Goal: Information Seeking & Learning: Learn about a topic

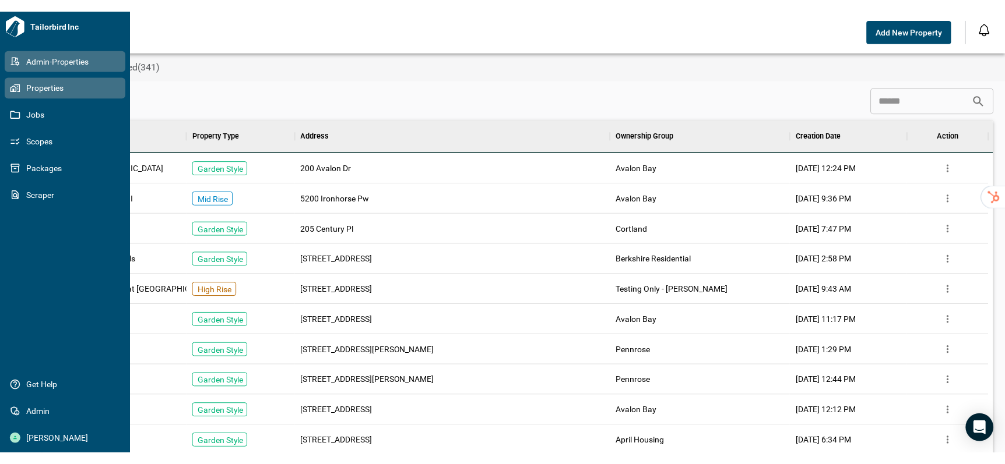
scroll to position [9, 5]
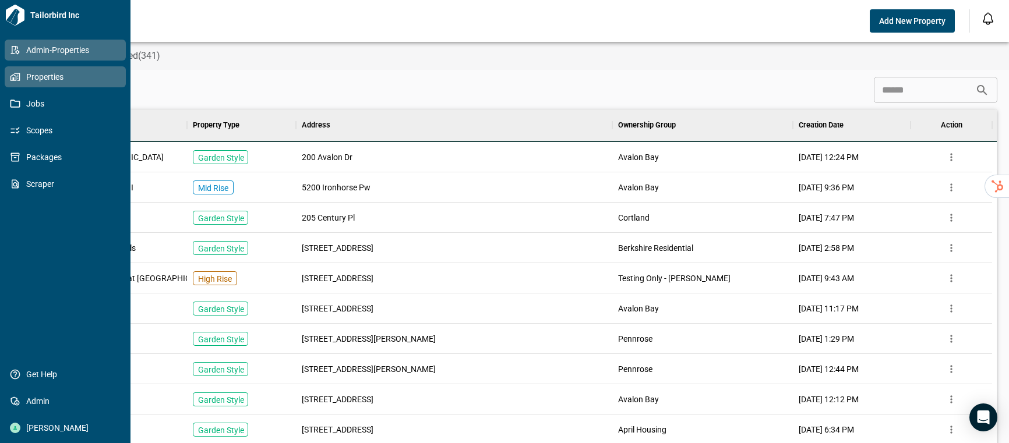
click at [10, 82] on icon at bounding box center [15, 77] width 10 height 10
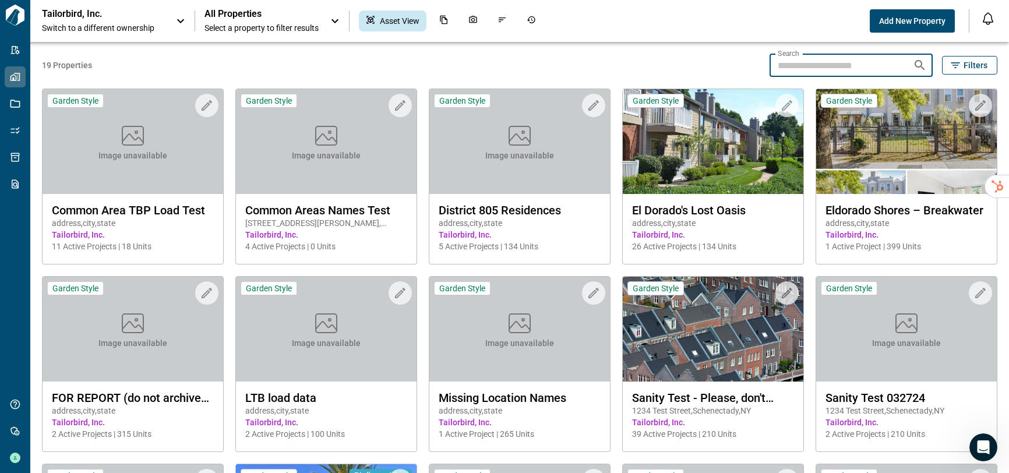
click at [780, 61] on input "Search" at bounding box center [837, 65] width 134 height 23
click at [964, 62] on span "Filters" at bounding box center [976, 65] width 24 height 12
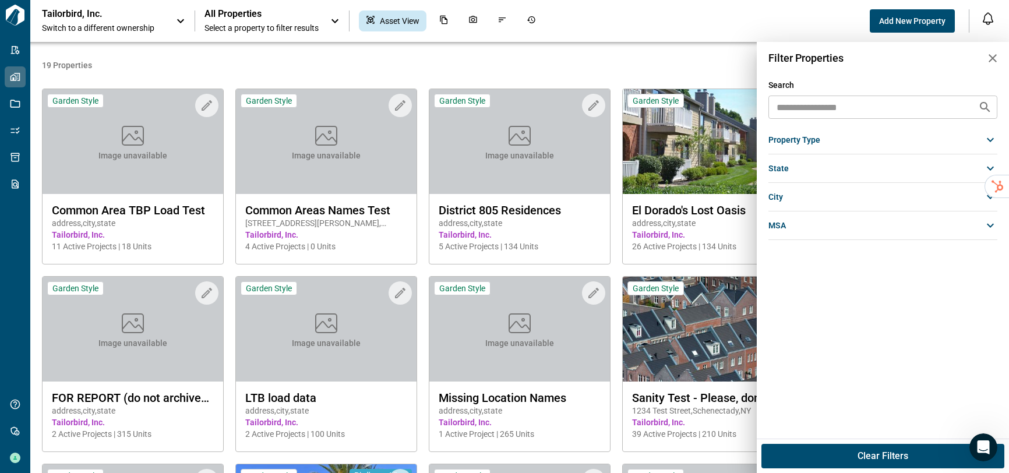
click at [808, 147] on div "property type" at bounding box center [883, 139] width 229 height 21
click at [808, 360] on div "Search ​ property type Garden Style [GEOGRAPHIC_DATA] state [state] (1) al (3) …" at bounding box center [883, 259] width 252 height 360
click at [796, 289] on div "msa" at bounding box center [883, 290] width 229 height 21
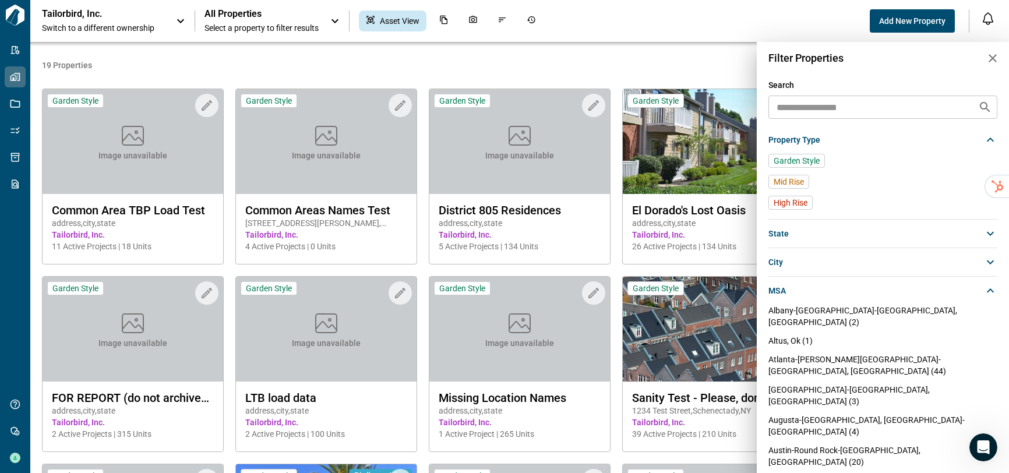
click at [798, 267] on div "city" at bounding box center [883, 262] width 229 height 21
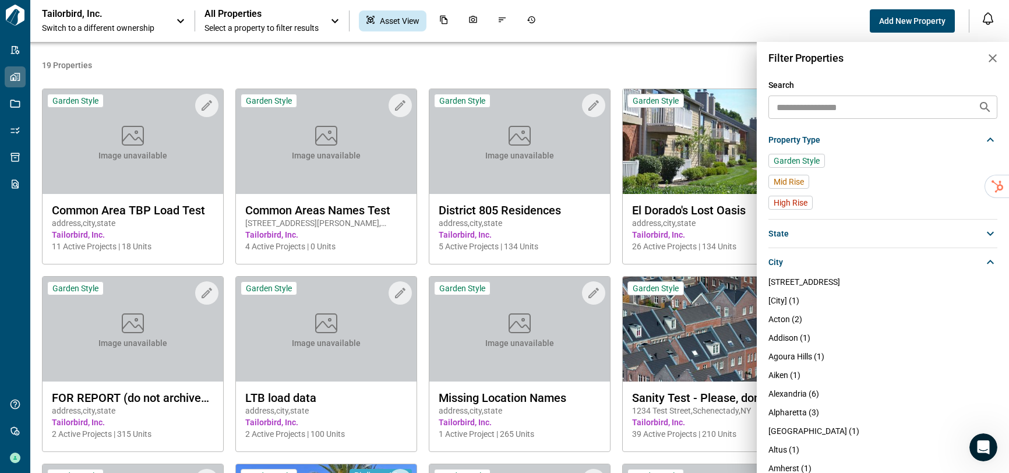
click at [800, 228] on div "state" at bounding box center [883, 233] width 229 height 21
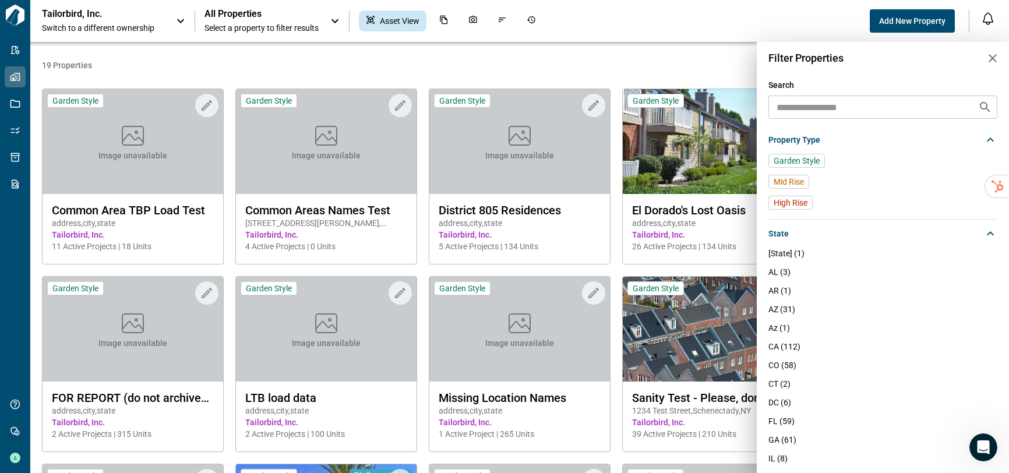
click at [10, 102] on div at bounding box center [504, 236] width 1009 height 473
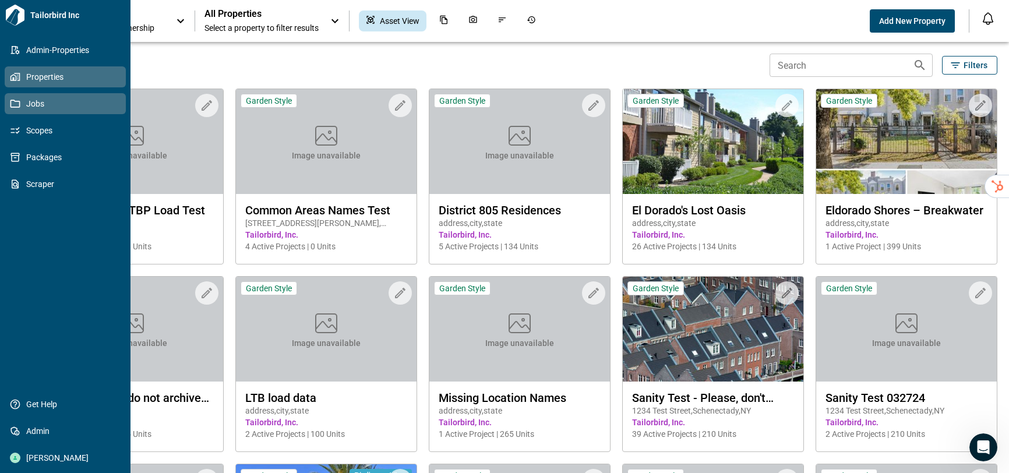
click at [16, 107] on icon at bounding box center [15, 104] width 10 height 8
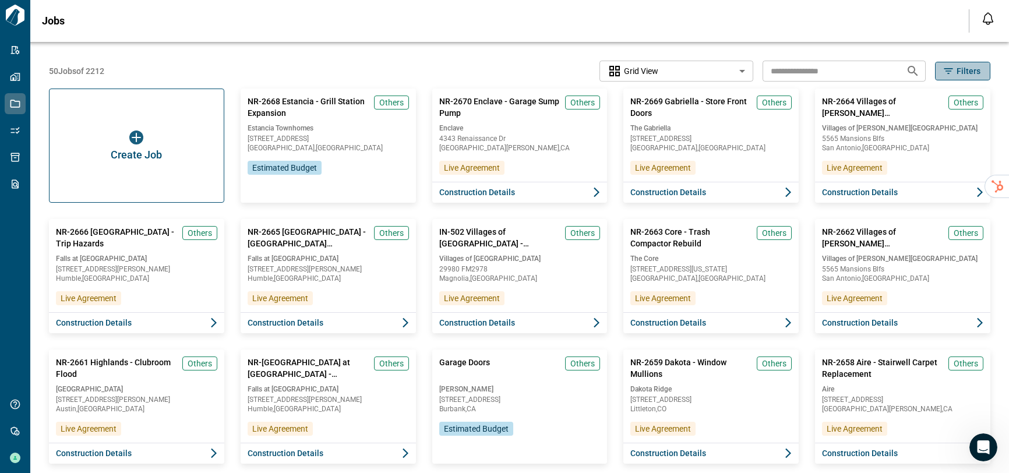
click at [943, 79] on button "Filters" at bounding box center [962, 71] width 55 height 19
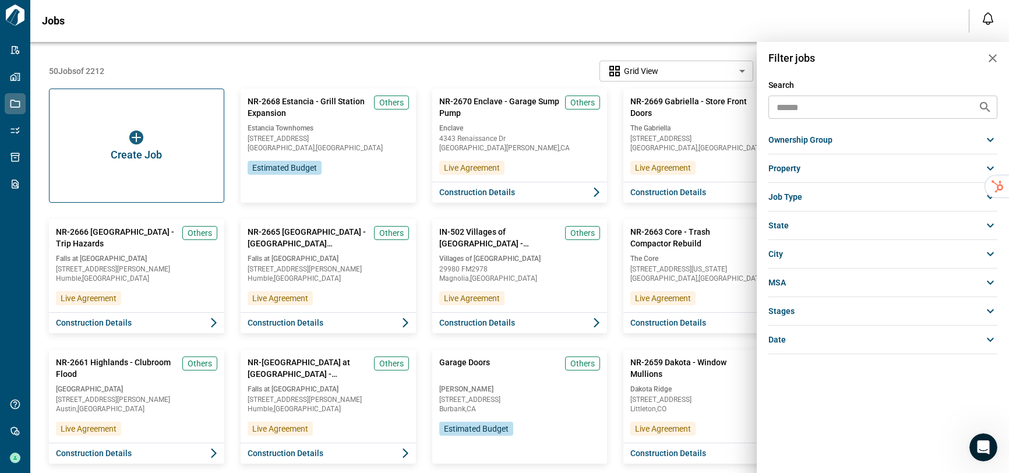
click at [801, 200] on span "Job Type" at bounding box center [786, 197] width 34 height 12
click at [782, 281] on span "Interior" at bounding box center [787, 281] width 26 height 12
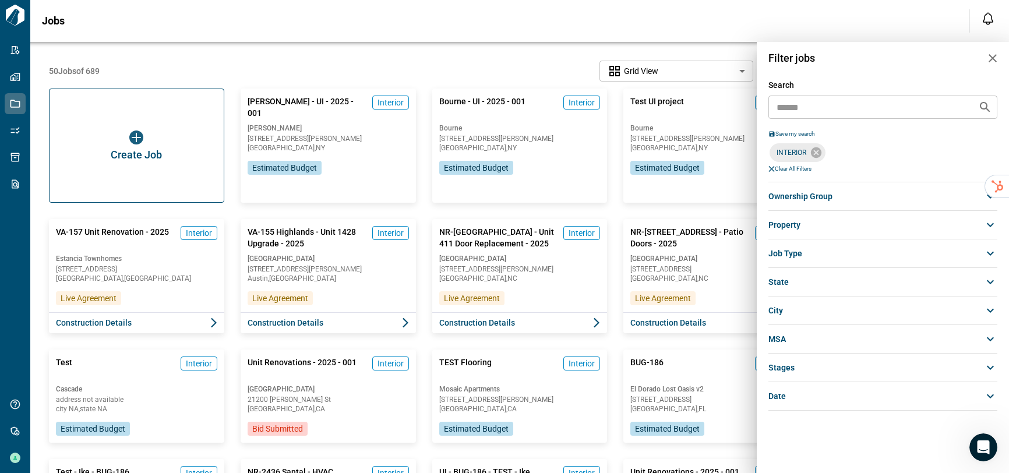
click at [511, 77] on div at bounding box center [504, 236] width 1009 height 473
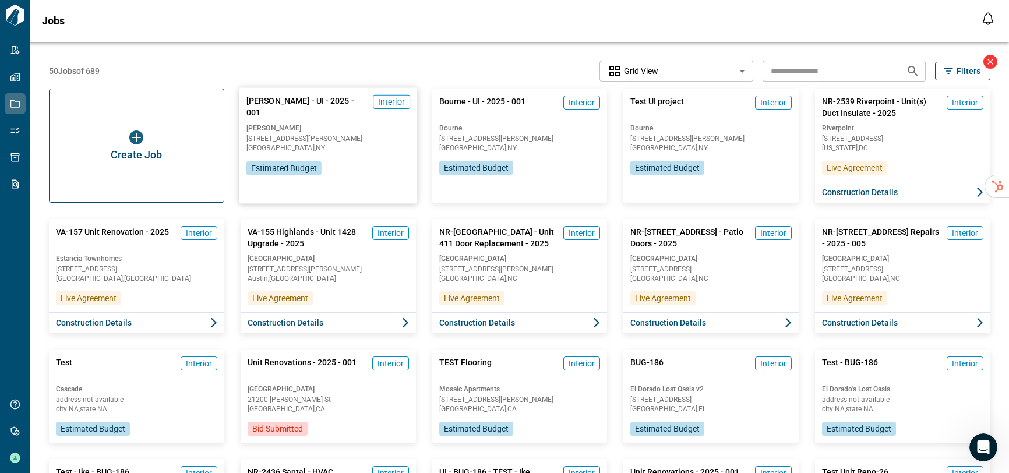
click at [375, 158] on div "[PERSON_NAME] - UI - 2025 - 001 Interior [PERSON_NAME] [STREET_ADDRESS][PERSON_…" at bounding box center [329, 135] width 178 height 94
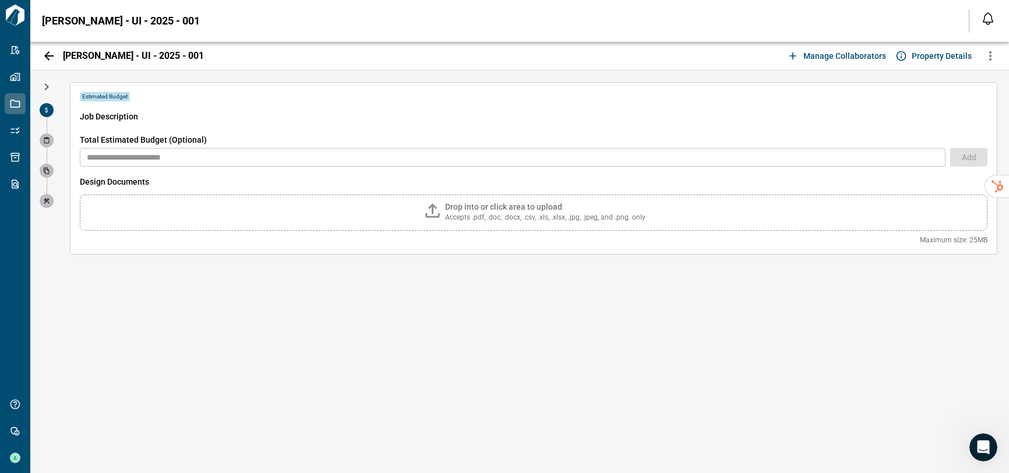
click at [43, 56] on icon "button" at bounding box center [49, 56] width 14 height 14
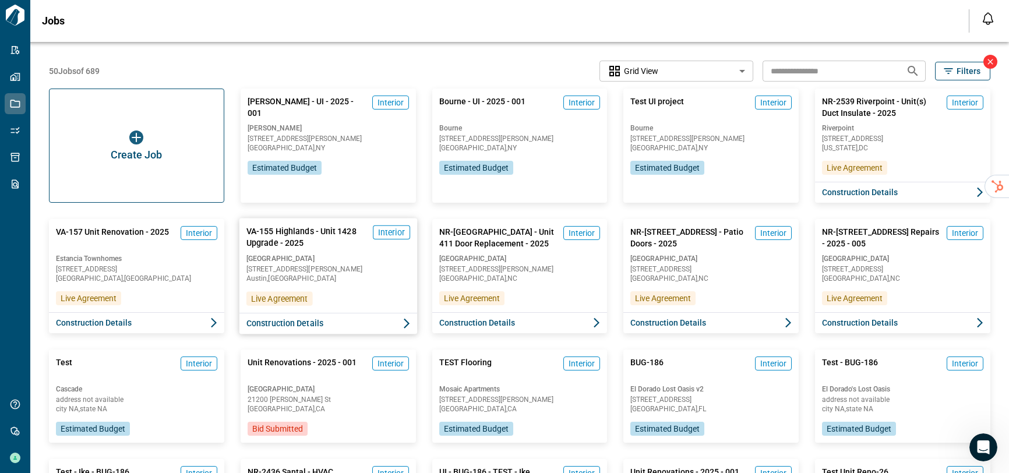
click at [371, 278] on span "[GEOGRAPHIC_DATA] , [GEOGRAPHIC_DATA]" at bounding box center [329, 278] width 164 height 7
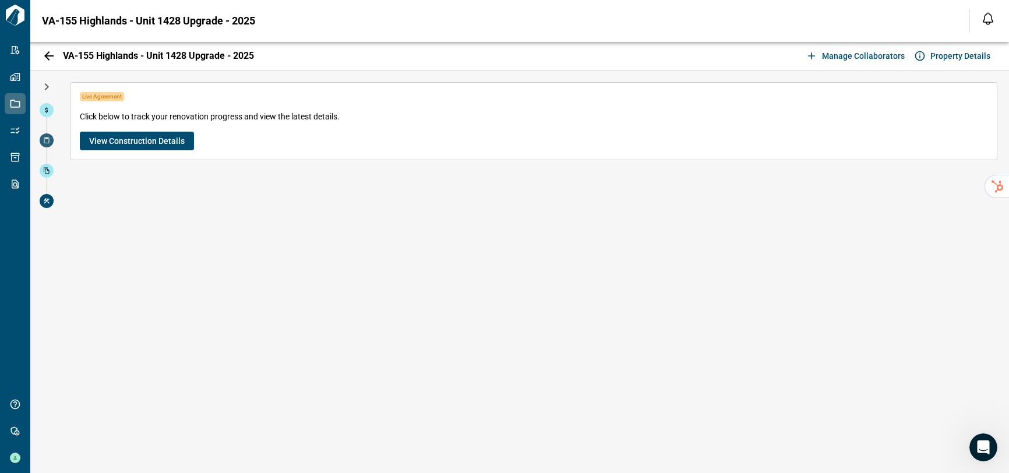
click at [47, 140] on icon at bounding box center [46, 140] width 7 height 7
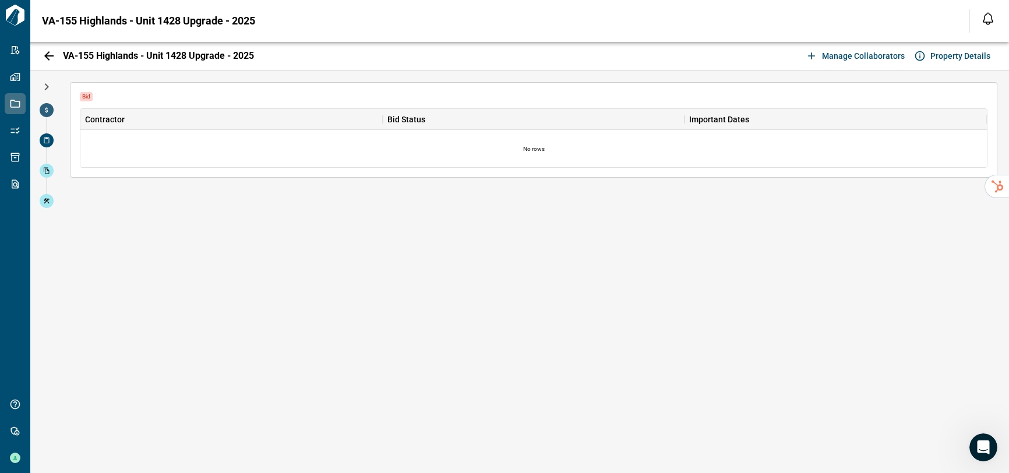
click at [47, 109] on icon at bounding box center [46, 110] width 3 height 5
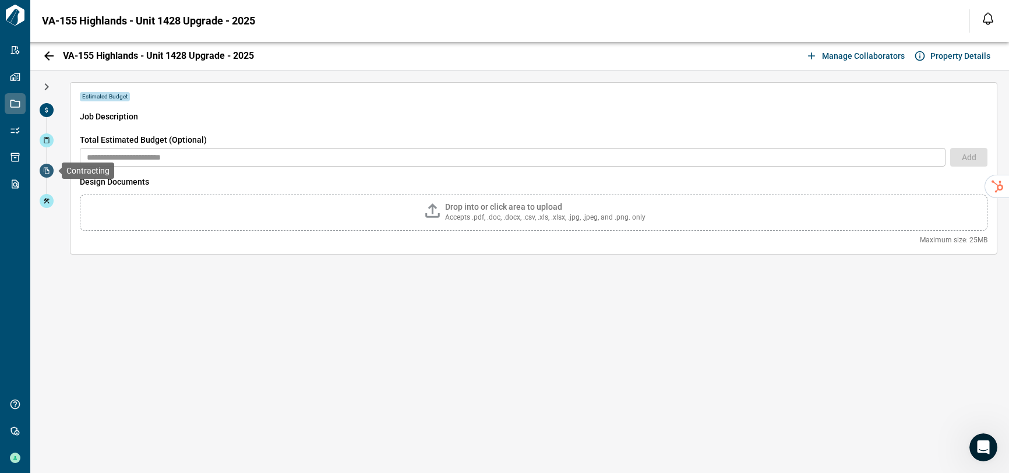
click at [45, 167] on icon at bounding box center [46, 170] width 7 height 7
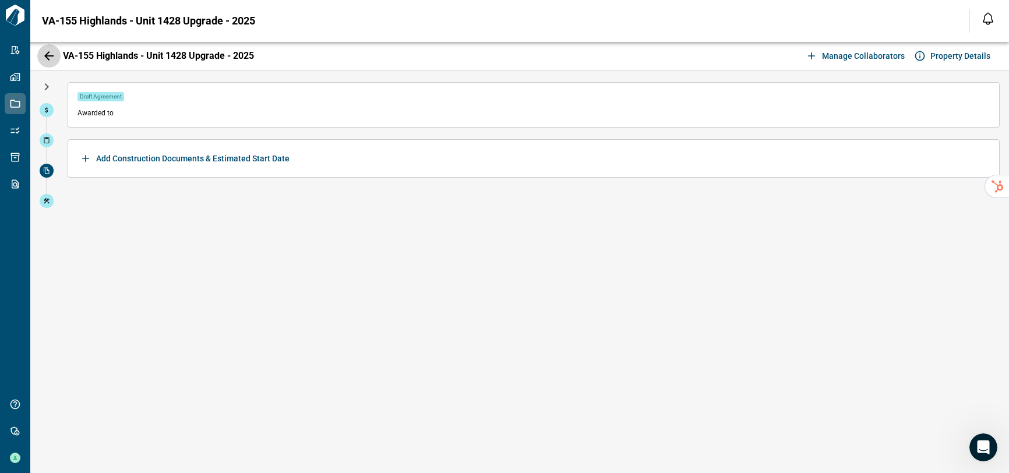
click at [50, 55] on icon "button" at bounding box center [48, 55] width 9 height 9
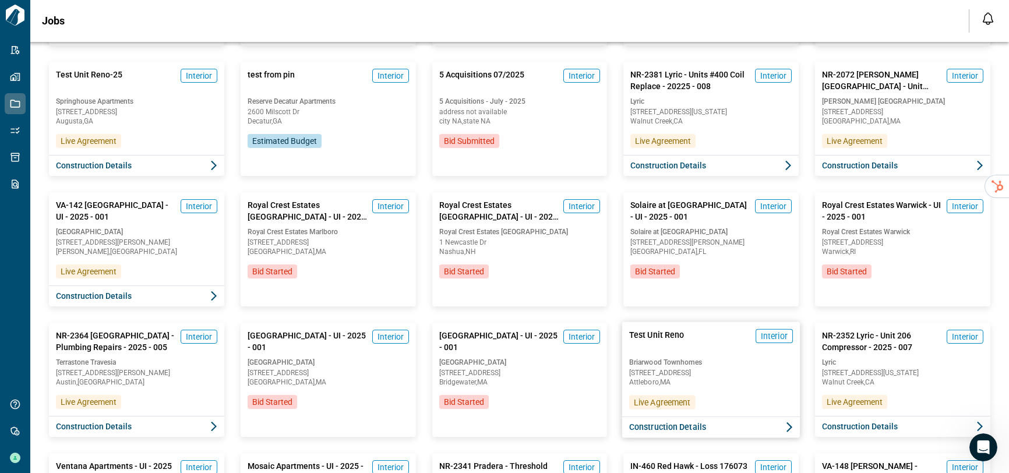
scroll to position [502, 0]
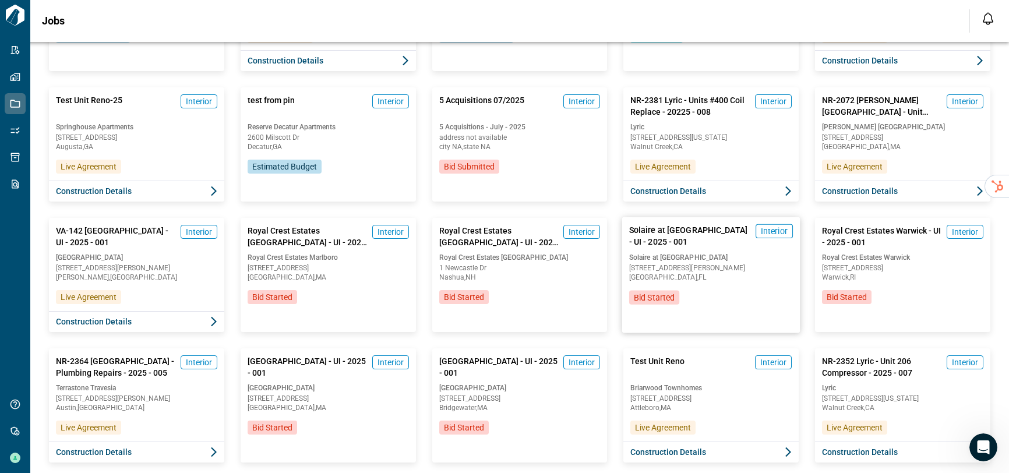
click at [712, 293] on div "Solaire at [GEOGRAPHIC_DATA] - UI - 2025 - 001 Interior Solaire at [GEOGRAPHIC_…" at bounding box center [711, 264] width 178 height 94
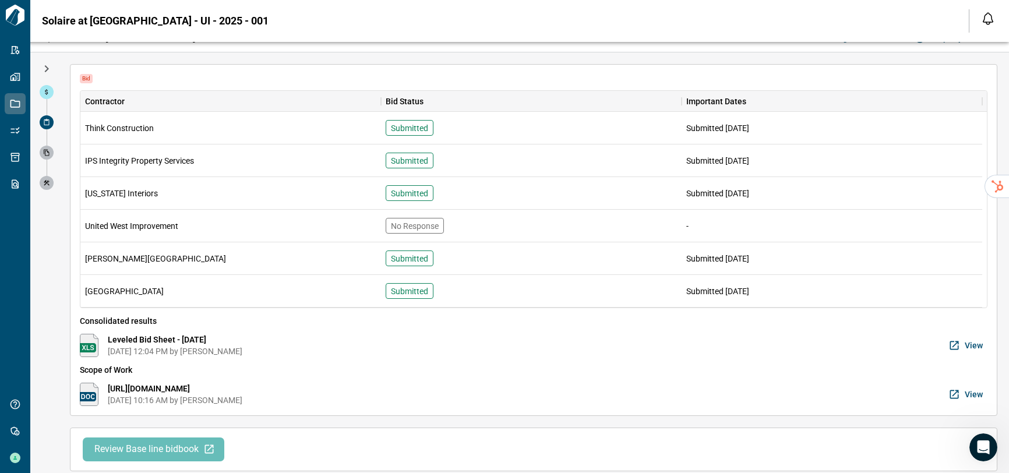
scroll to position [28, 0]
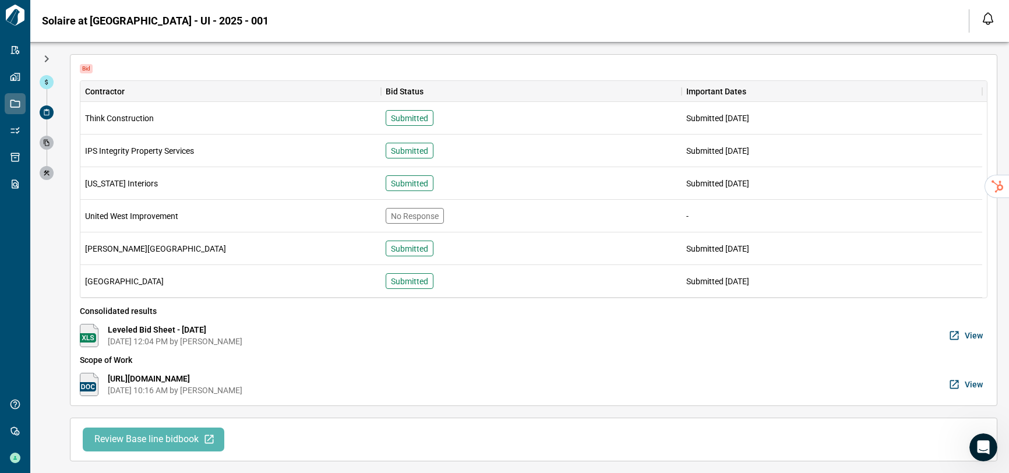
click at [135, 435] on span "Review Base line bidbook" at bounding box center [146, 440] width 104 height 12
